Goal: Complete application form

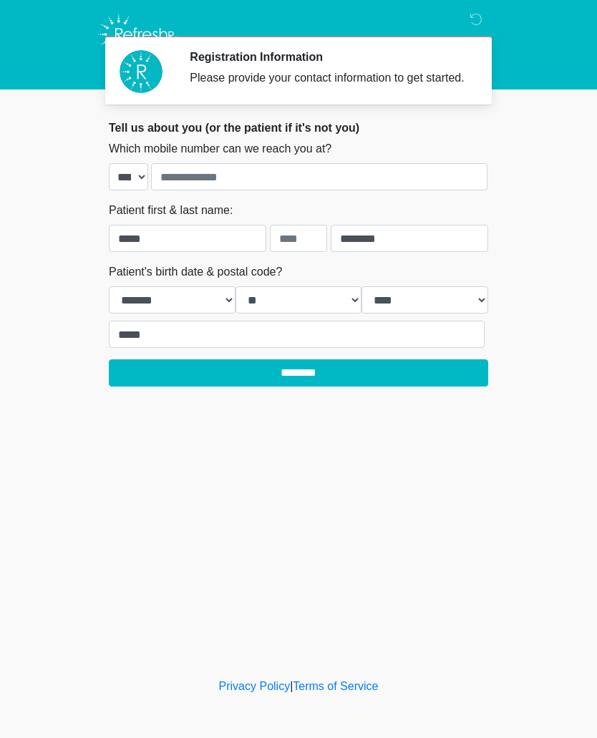
select select "*"
select select "**"
select select "****"
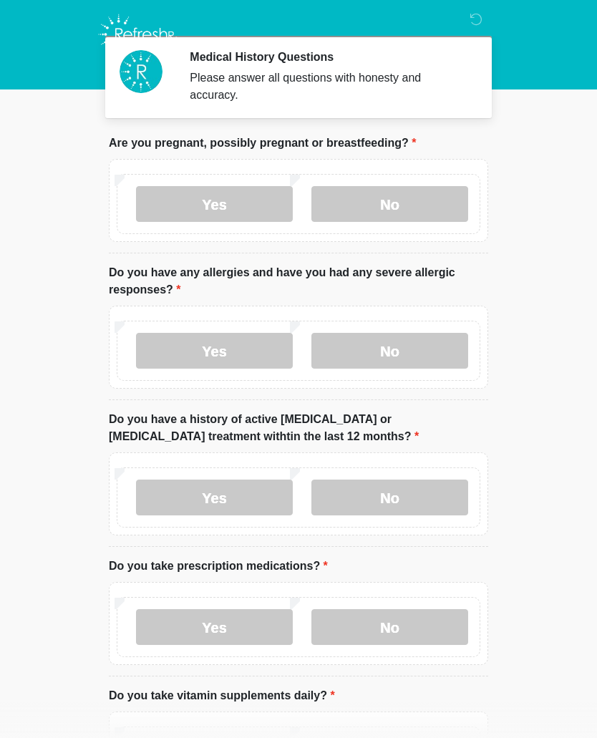
click at [415, 211] on label "No" at bounding box center [389, 204] width 157 height 36
click at [402, 345] on label "No" at bounding box center [389, 351] width 157 height 36
click at [401, 495] on label "No" at bounding box center [389, 498] width 157 height 36
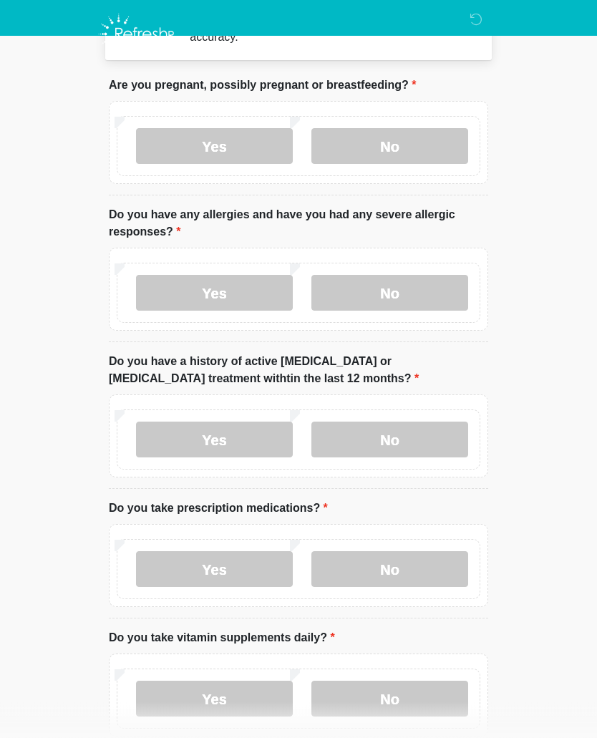
scroll to position [58, 0]
click at [391, 571] on label "No" at bounding box center [389, 569] width 157 height 36
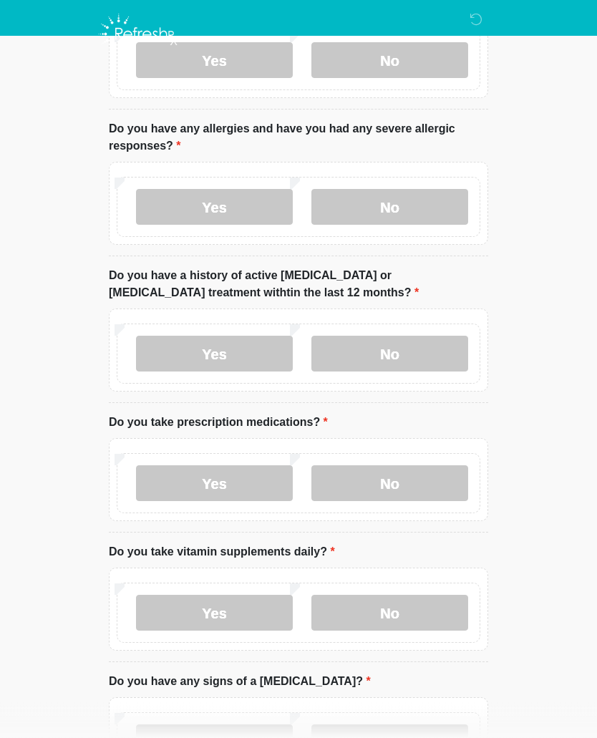
scroll to position [156, 0]
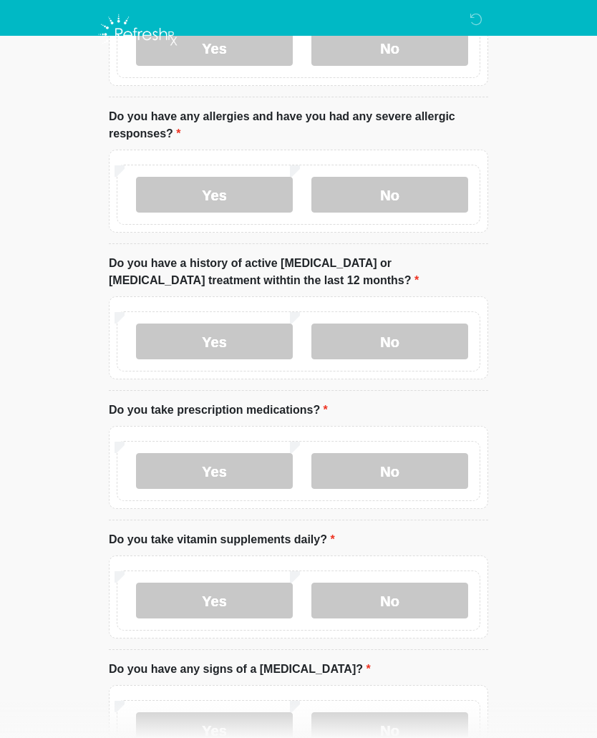
click at [390, 595] on label "No" at bounding box center [389, 601] width 157 height 36
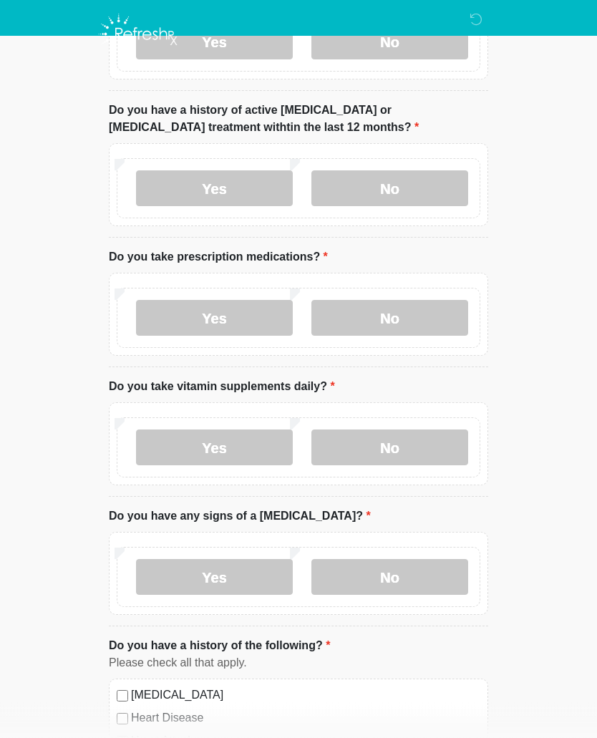
scroll to position [310, 0]
click at [387, 575] on label "No" at bounding box center [389, 576] width 157 height 36
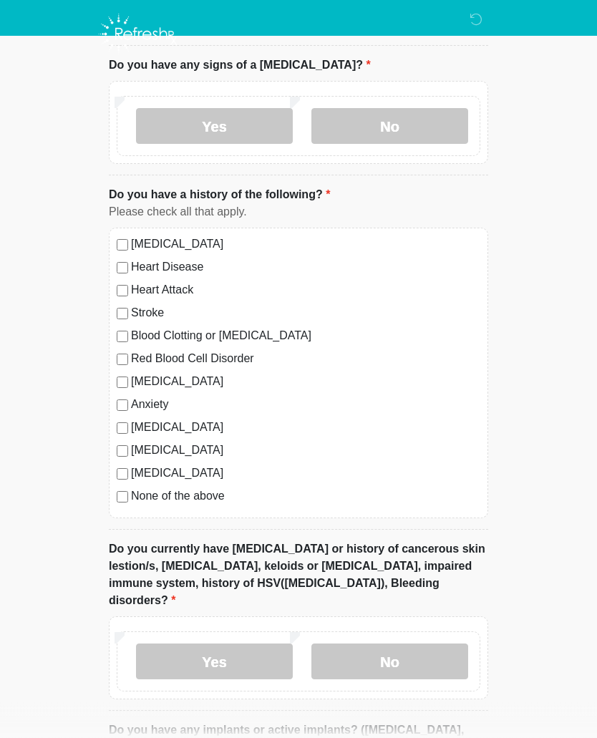
scroll to position [762, 0]
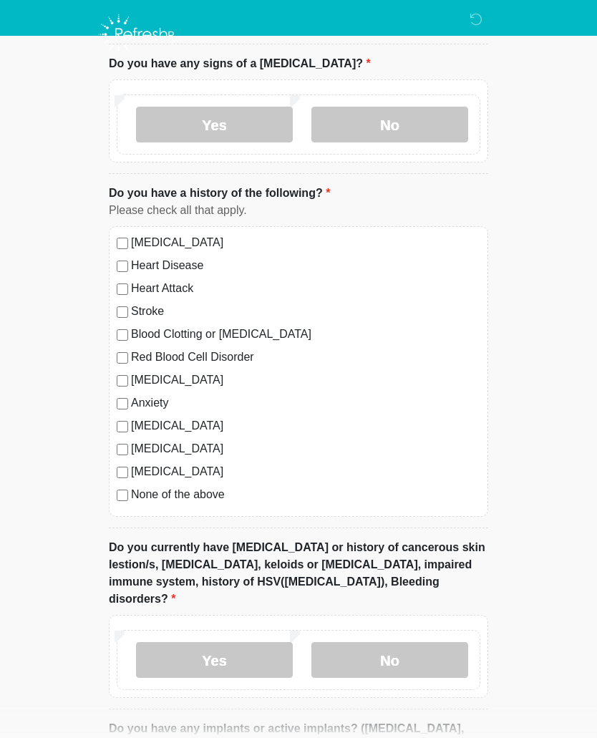
click at [403, 649] on label "No" at bounding box center [389, 660] width 157 height 36
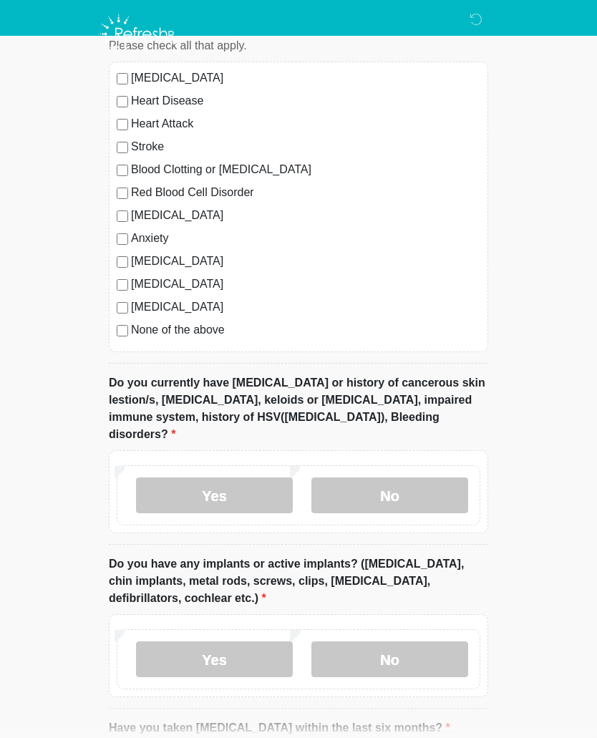
scroll to position [927, 0]
click at [218, 642] on label "Yes" at bounding box center [214, 660] width 157 height 36
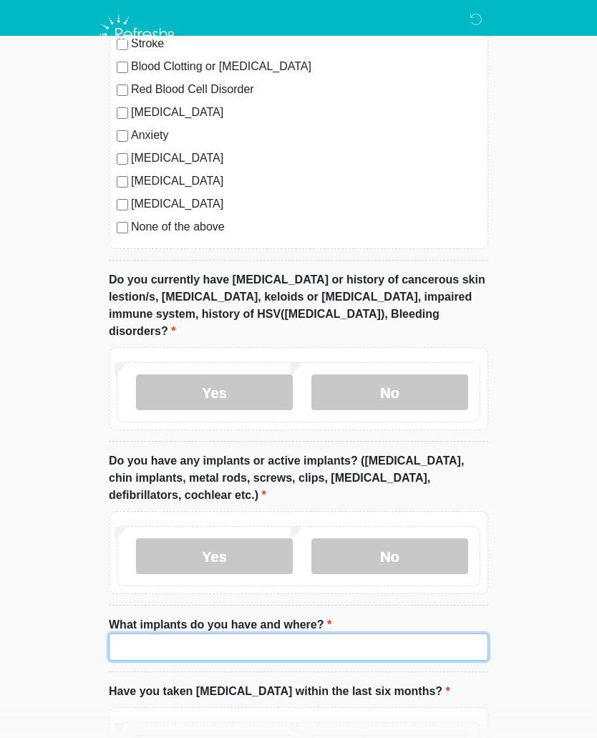
click at [201, 634] on input "What implants do you have and where?" at bounding box center [298, 647] width 379 height 27
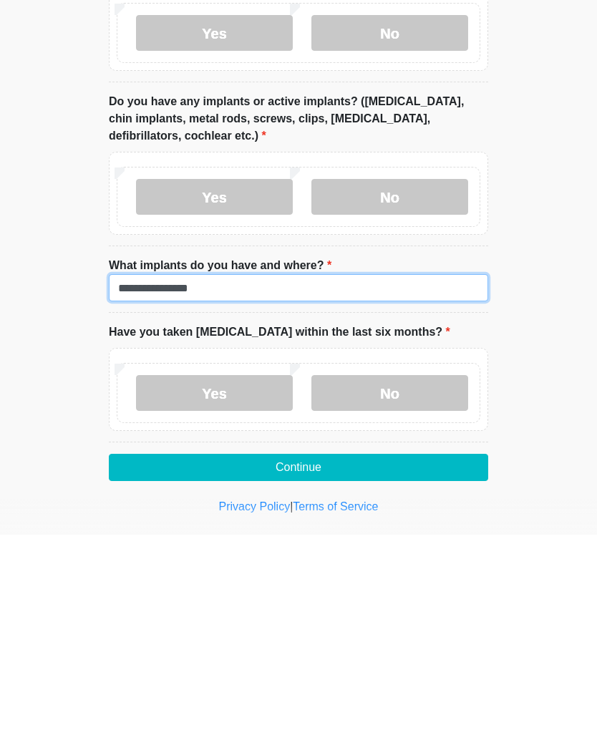
type input "**********"
click at [364, 579] on label "No" at bounding box center [389, 597] width 157 height 36
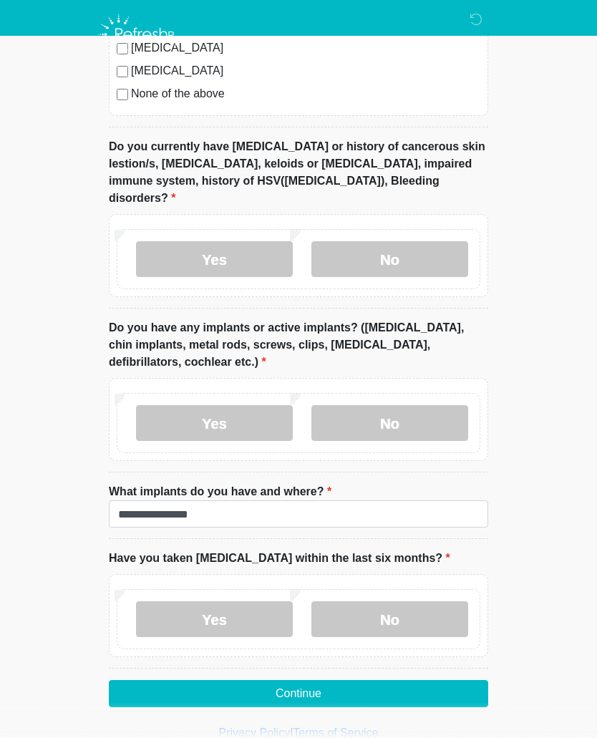
click at [332, 680] on button "Continue" at bounding box center [298, 693] width 379 height 27
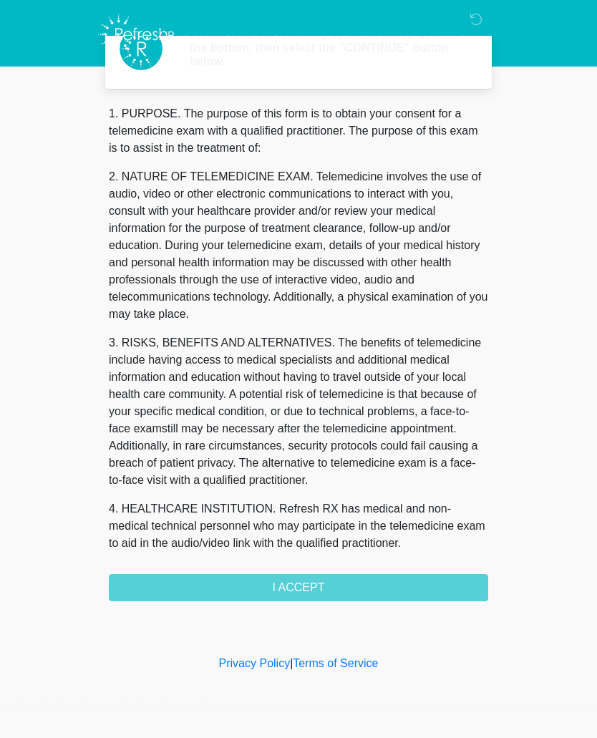
scroll to position [0, 0]
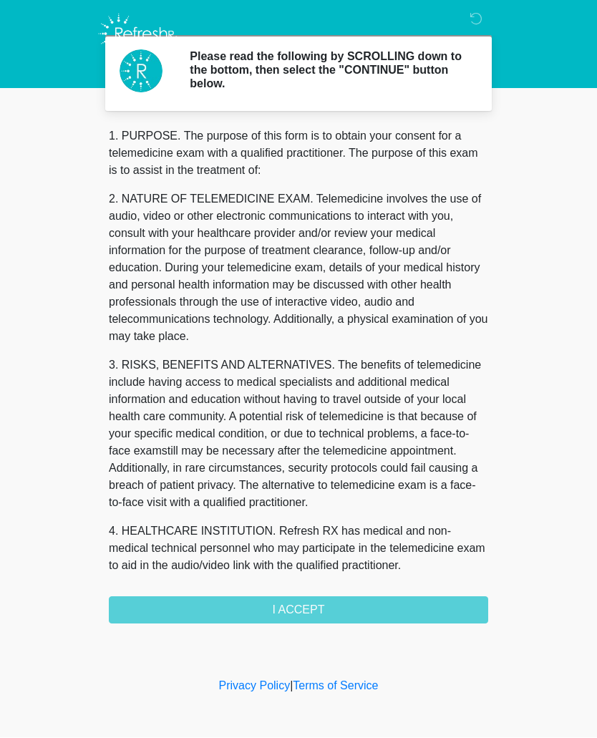
click at [334, 608] on div "1. PURPOSE. The purpose of this form is to obtain your consent for a telemedici…" at bounding box center [298, 376] width 379 height 496
click at [285, 609] on div "1. PURPOSE. The purpose of this form is to obtain your consent for a telemedici…" at bounding box center [298, 376] width 379 height 496
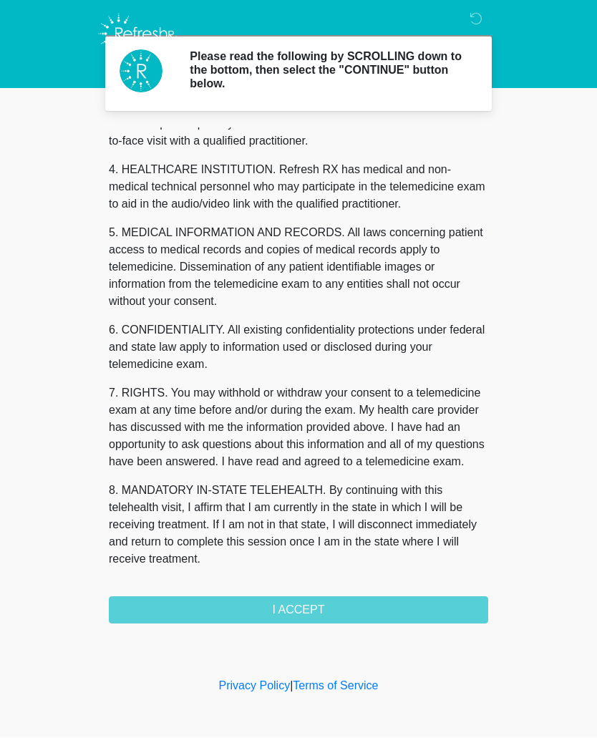
scroll to position [379, 0]
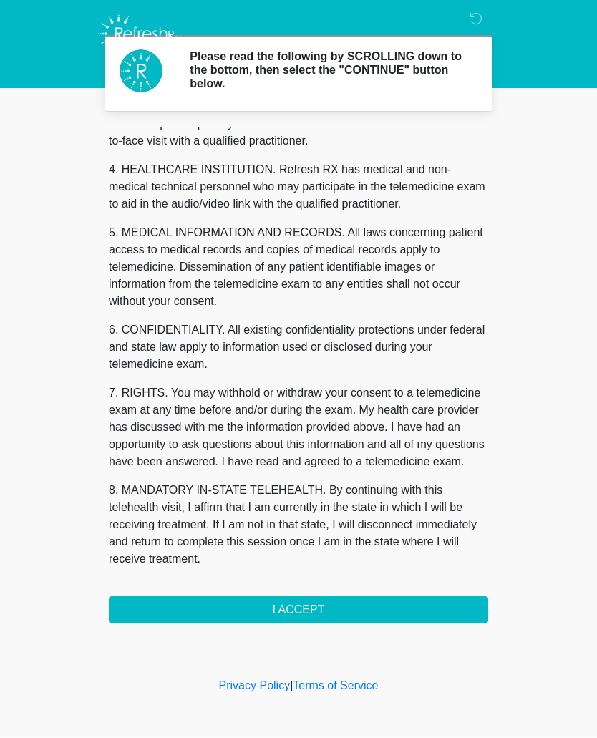
click at [321, 609] on button "I ACCEPT" at bounding box center [298, 610] width 379 height 27
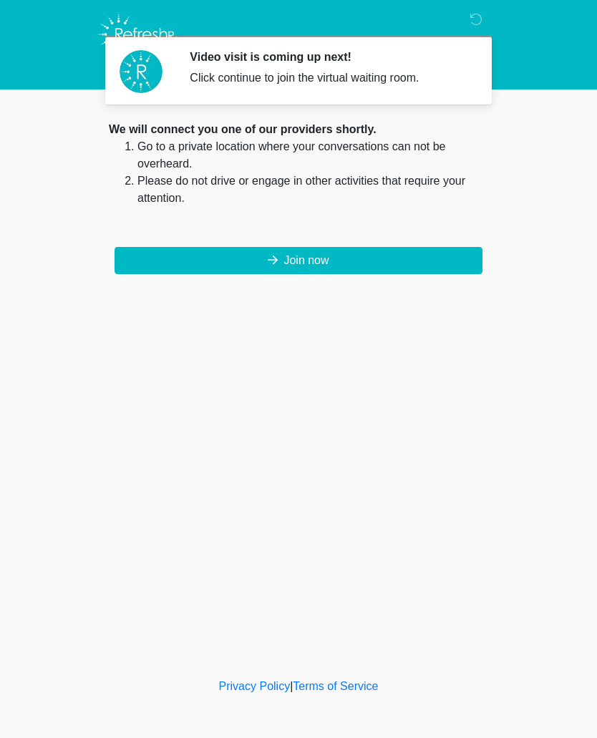
click at [299, 256] on button "Join now" at bounding box center [299, 260] width 368 height 27
